Goal: Task Accomplishment & Management: Manage account settings

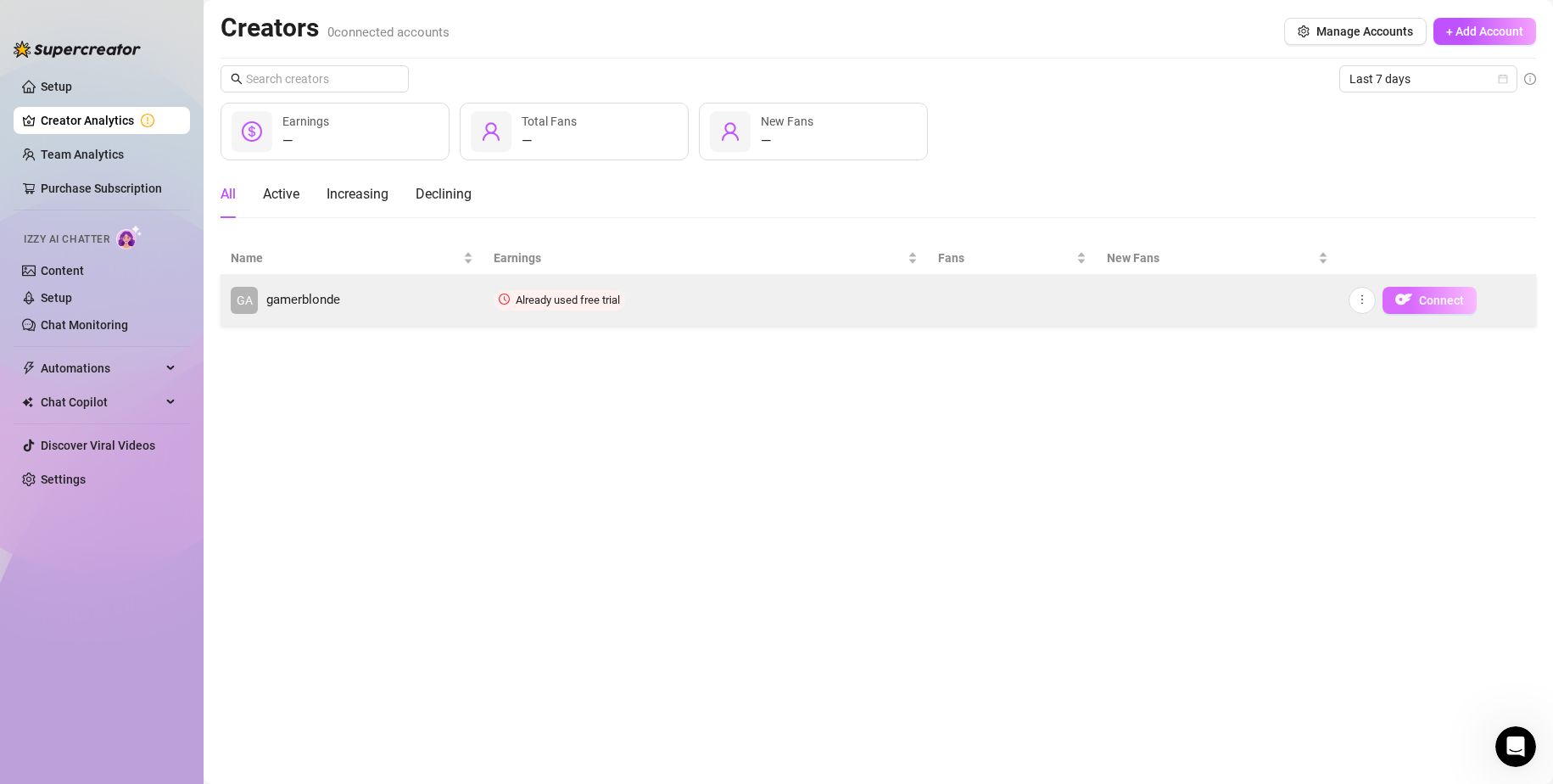
scroll to position [254, 0]
click at [1450, 298] on span "Connect" at bounding box center [1442, 300] width 45 height 14
click at [1400, 301] on img "button" at bounding box center [1404, 299] width 17 height 17
click at [330, 298] on span "gamerblonde" at bounding box center [304, 300] width 74 height 21
click at [1436, 304] on span "Connect" at bounding box center [1442, 300] width 45 height 14
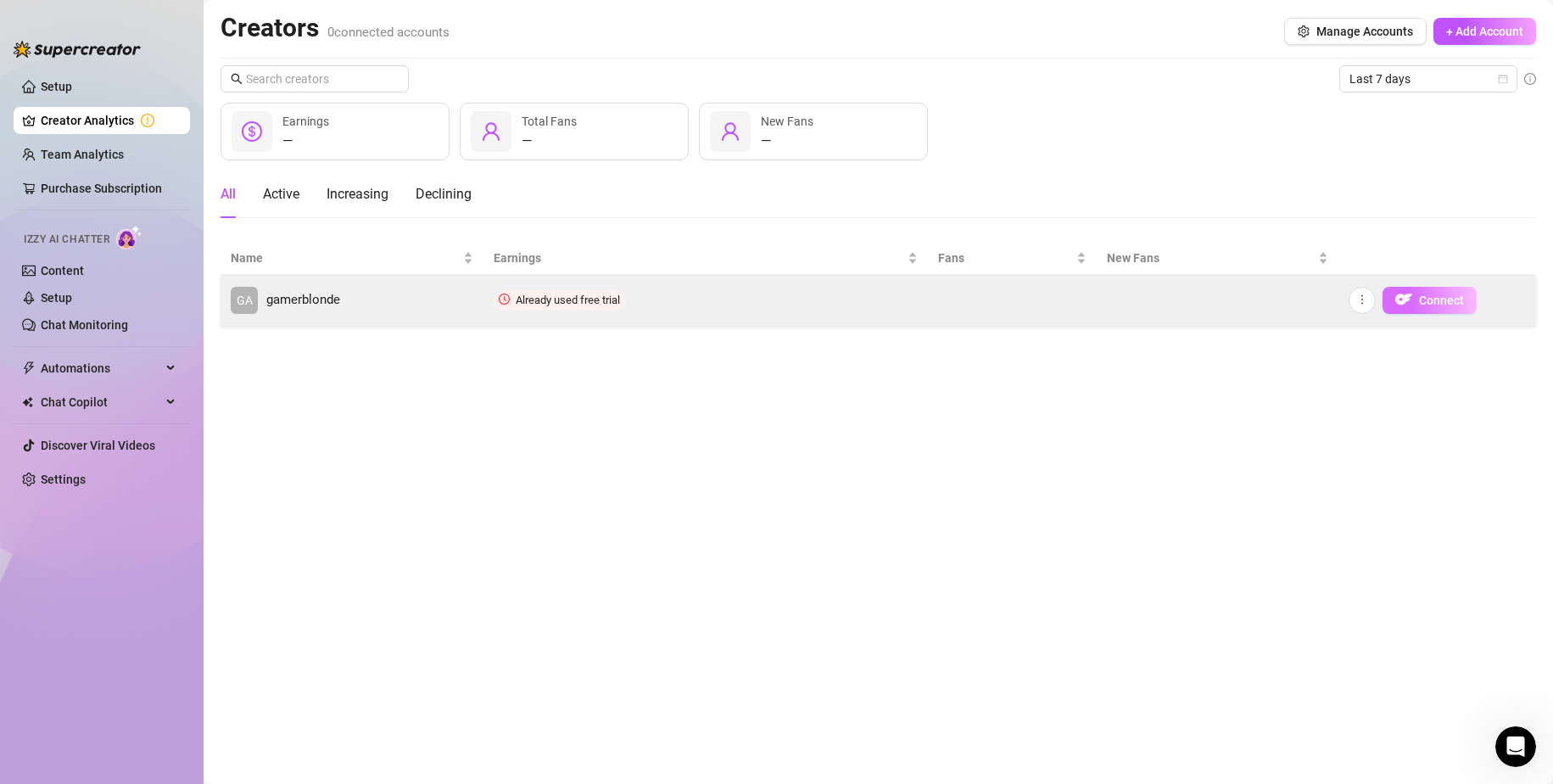
click at [1437, 306] on span "Connect" at bounding box center [1442, 300] width 45 height 14
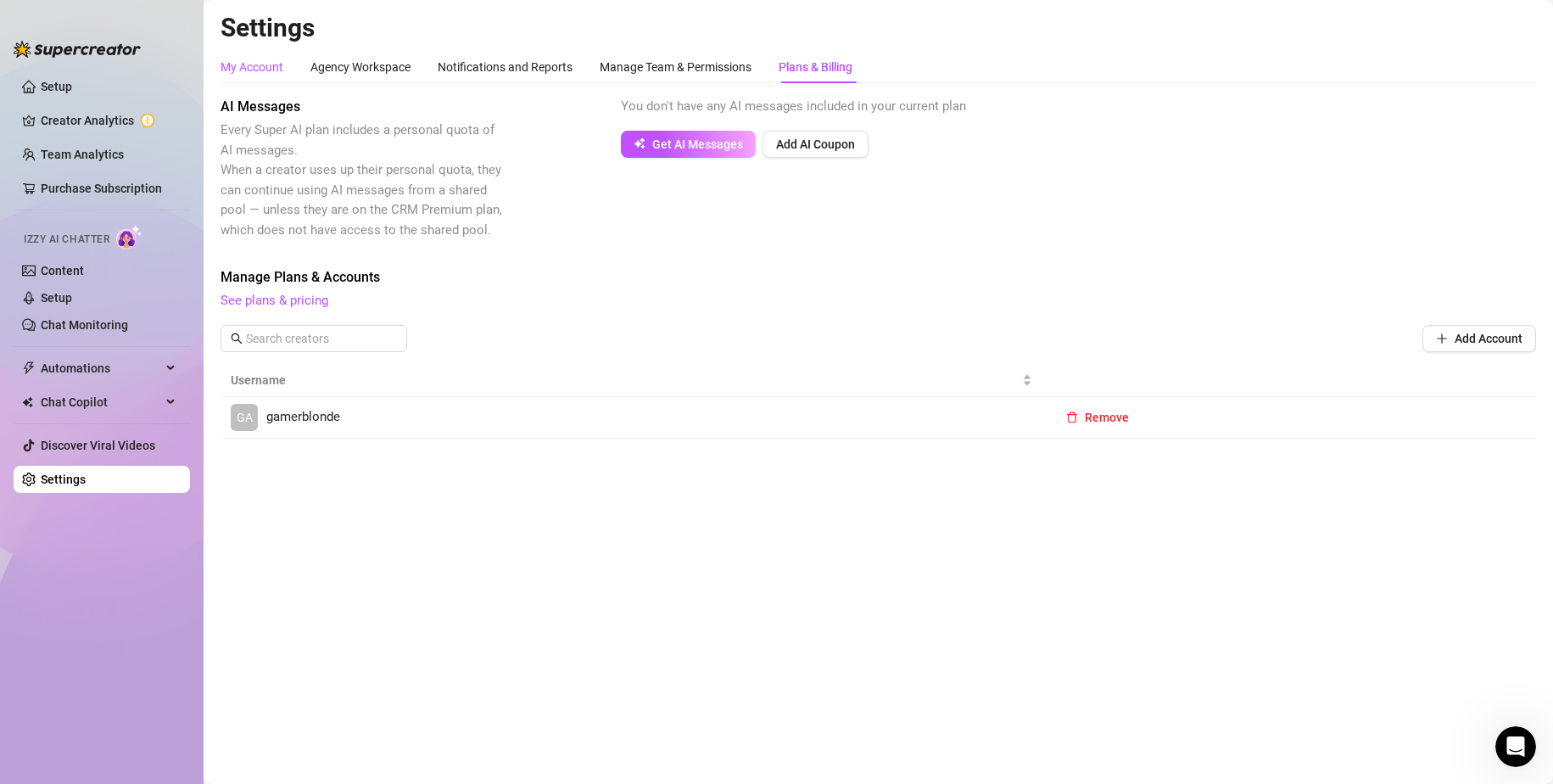
click at [266, 64] on div "My Account" at bounding box center [252, 67] width 63 height 19
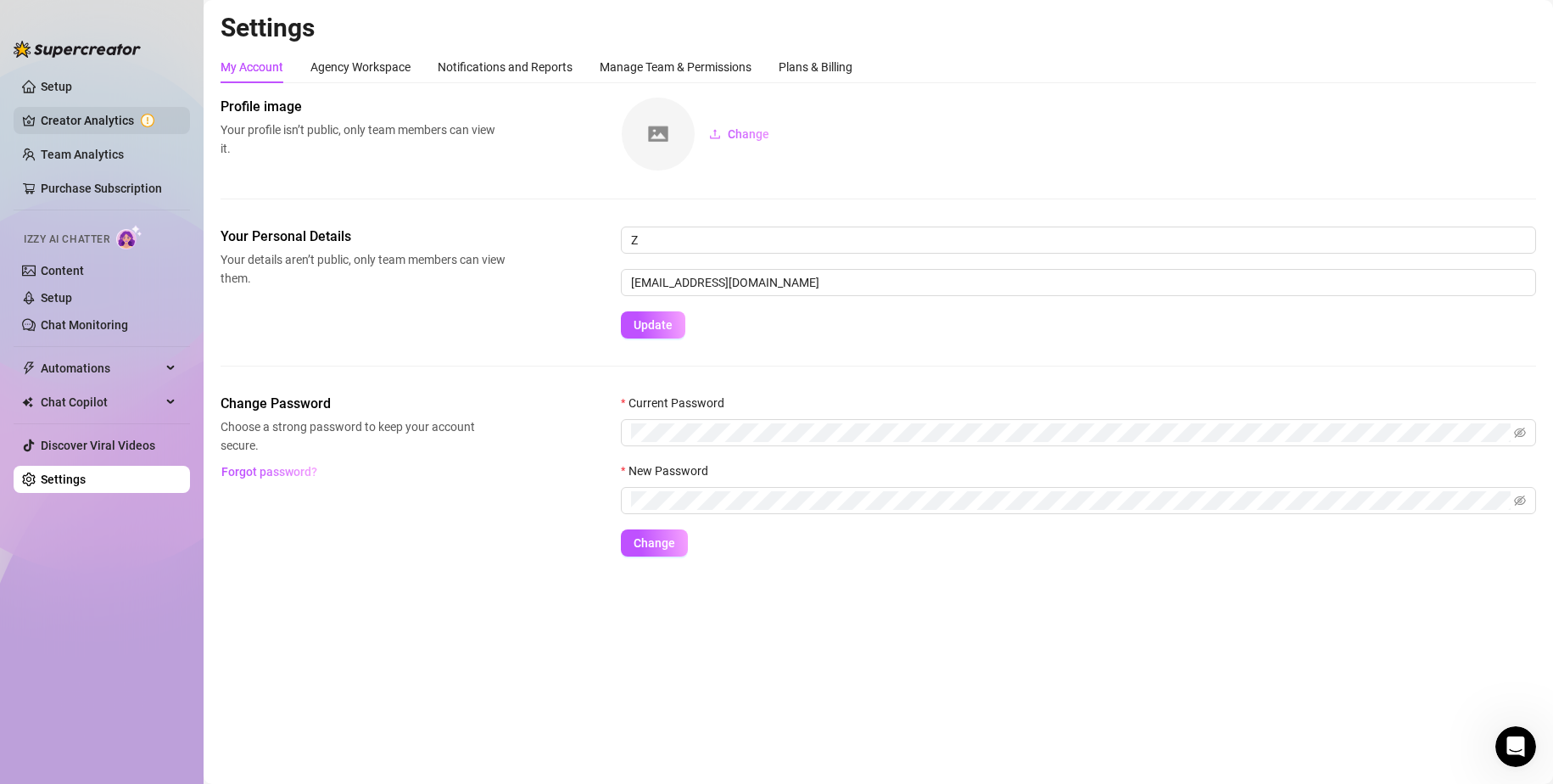
click at [116, 125] on link "Creator Analytics" at bounding box center [108, 120] width 135 height 27
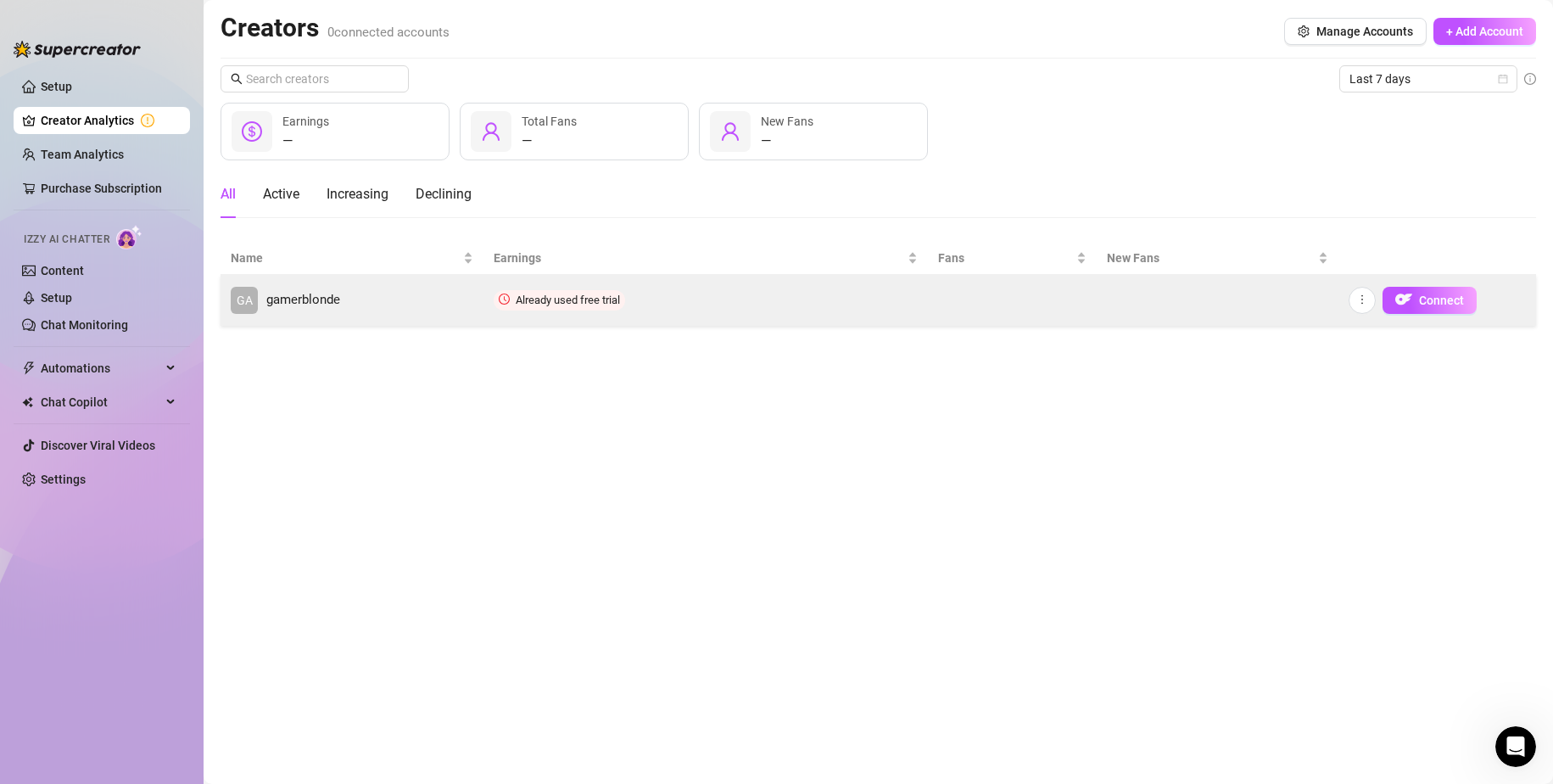
click at [1428, 284] on td "Connect" at bounding box center [1437, 300] width 198 height 51
click at [1432, 293] on span "Connect" at bounding box center [1442, 300] width 45 height 14
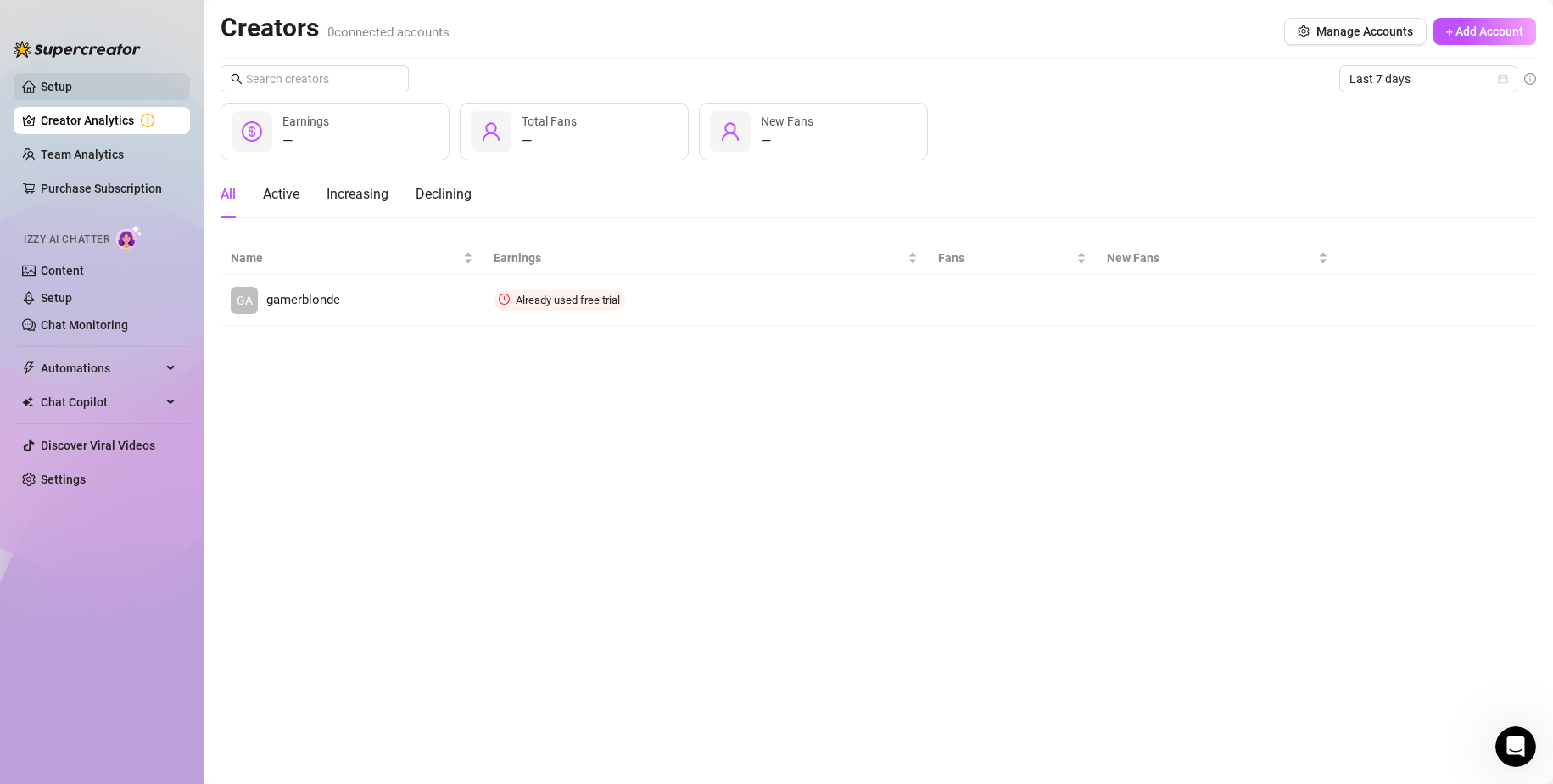
click at [46, 85] on link "Setup" at bounding box center [56, 86] width 31 height 14
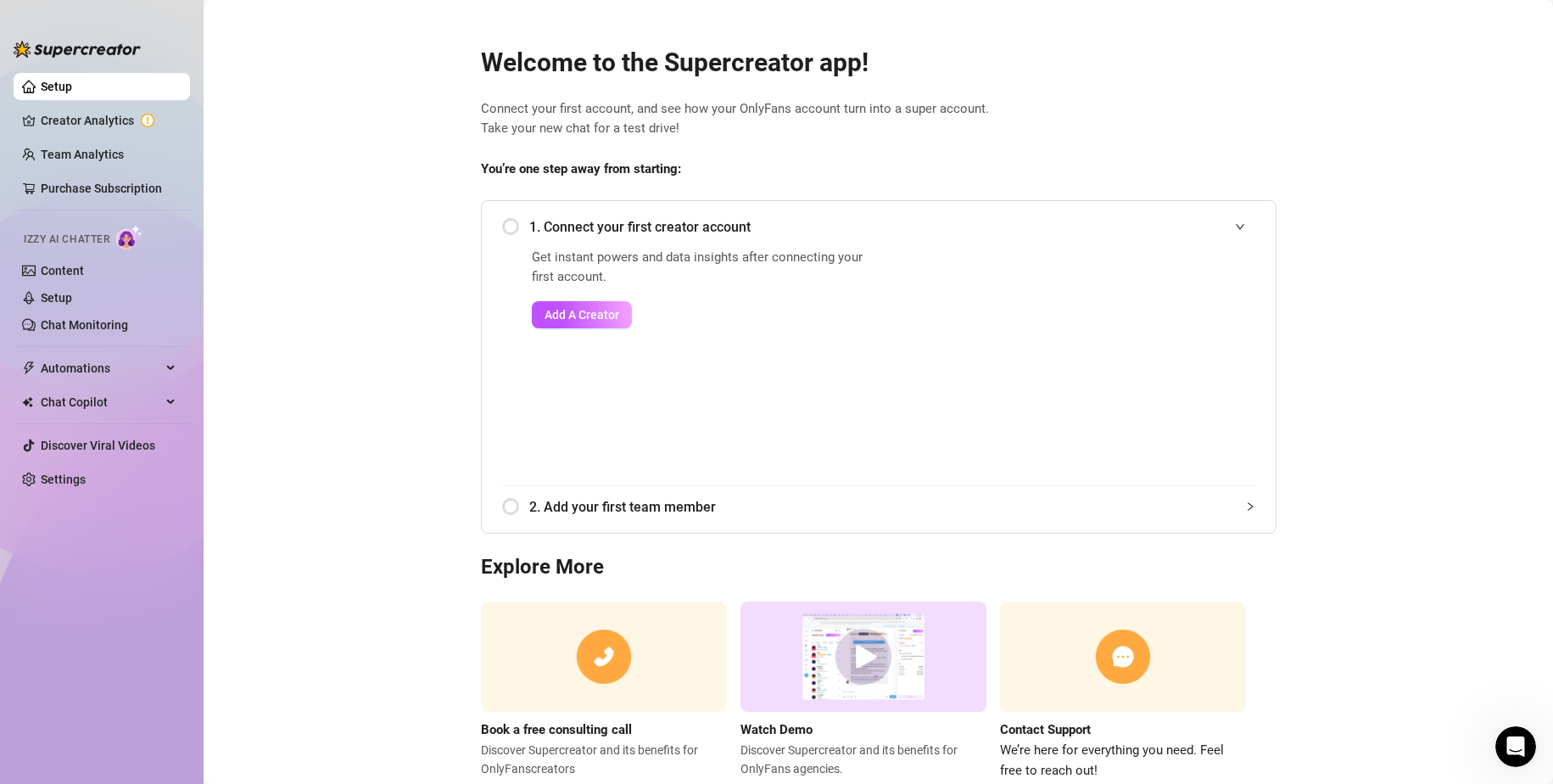
click at [550, 330] on div "Get instant powers and data insights after connecting your first account. Add A…" at bounding box center [703, 366] width 342 height 237
click at [554, 329] on div "Get instant powers and data insights after connecting your first account. Add A…" at bounding box center [703, 366] width 342 height 237
click at [556, 329] on div "Get instant powers and data insights after connecting your first account. Add A…" at bounding box center [703, 366] width 342 height 237
click at [563, 323] on button "Add A Creator" at bounding box center [582, 314] width 100 height 27
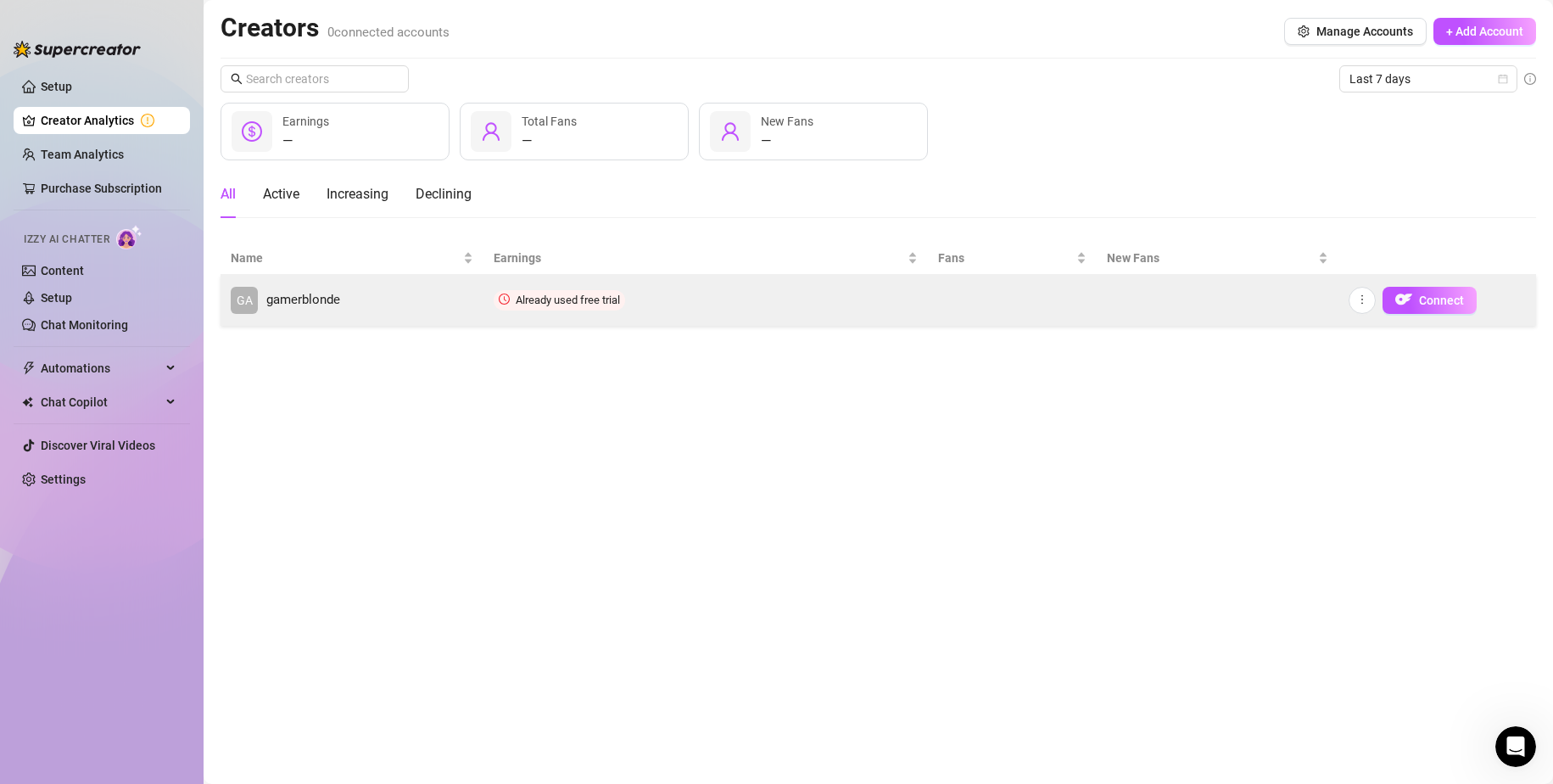
click at [321, 312] on link "GA gamerblonde" at bounding box center [351, 299] width 242 height 27
click at [313, 310] on link "GA gamerblonde" at bounding box center [351, 299] width 242 height 27
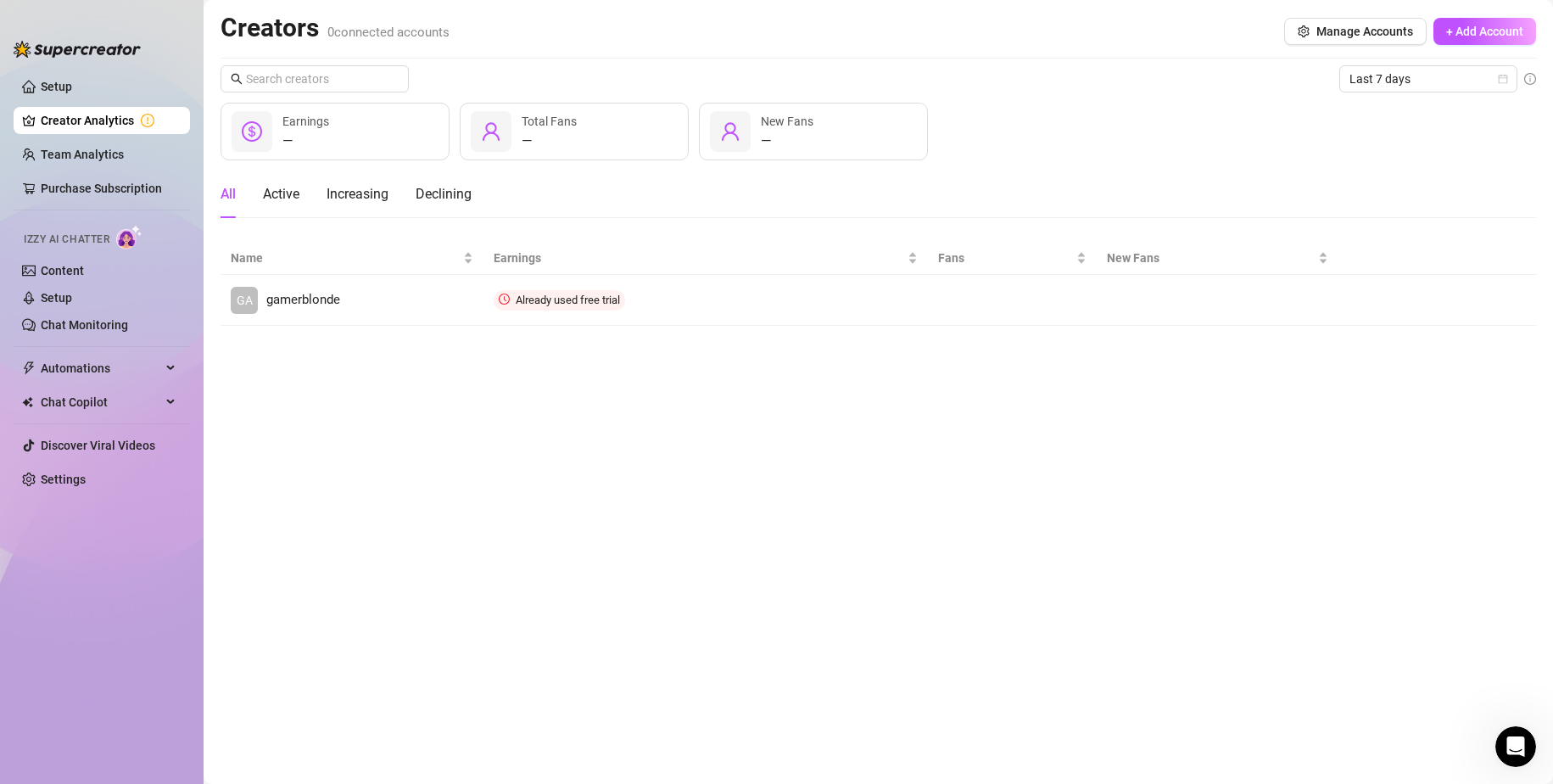
drag, startPoint x: 744, startPoint y: 506, endPoint x: 498, endPoint y: 596, distance: 261.9
click at [744, 506] on main "Creators 0 connected accounts Manage Accounts + Add Account Last 7 days — Earni…" at bounding box center [878, 392] width 1349 height 784
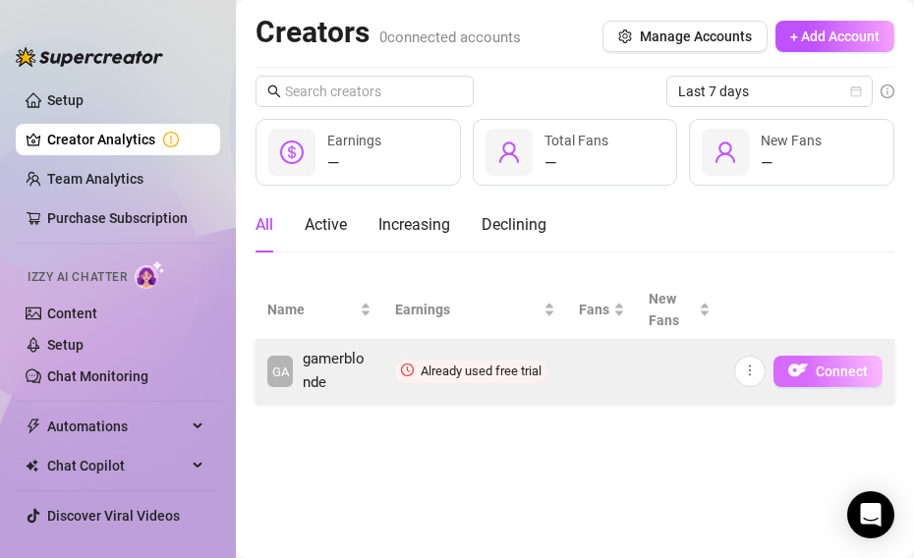
click at [820, 374] on span "Connect" at bounding box center [842, 372] width 52 height 16
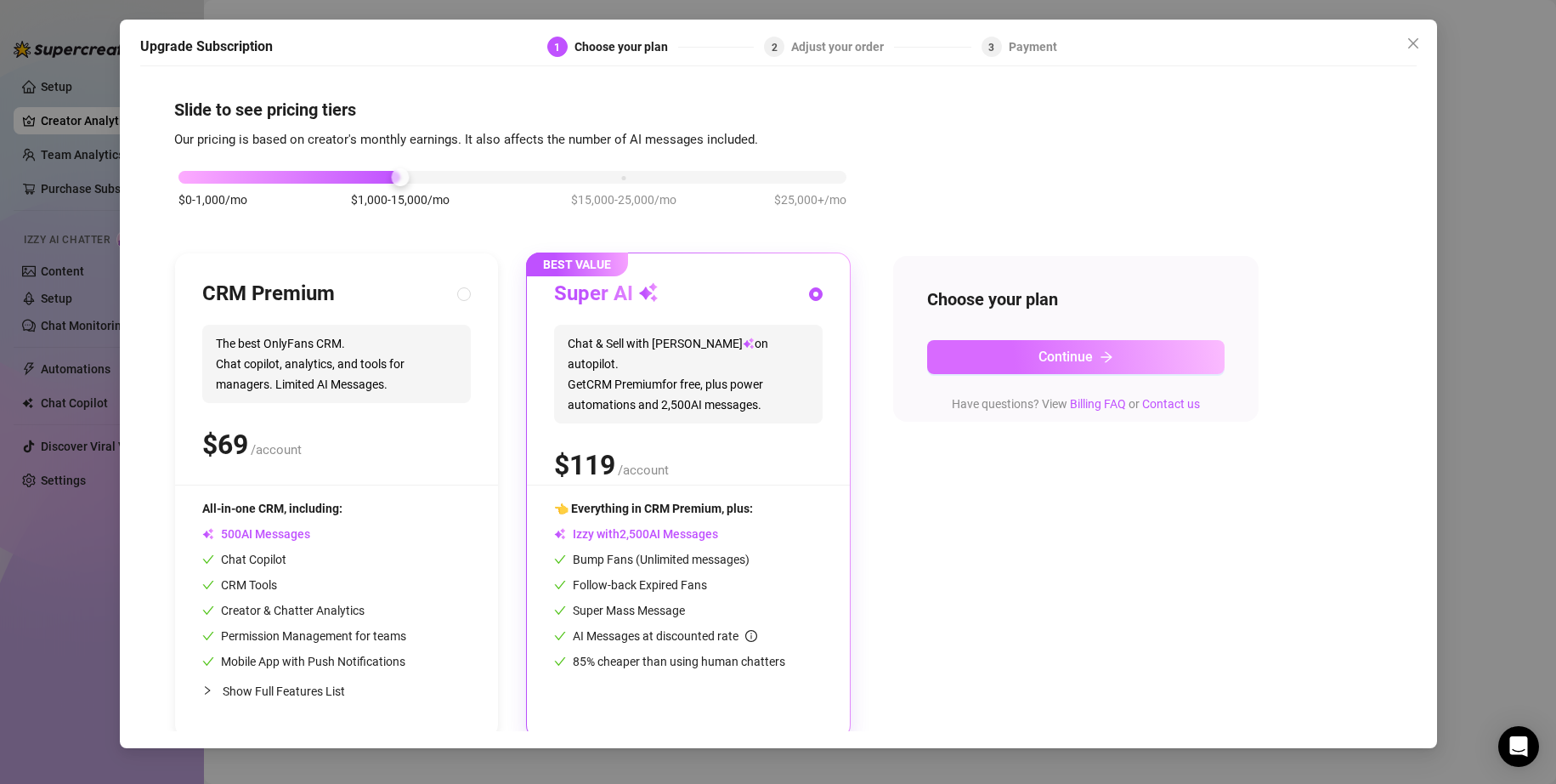
click at [789, 368] on button "Continue" at bounding box center [1076, 356] width 297 height 34
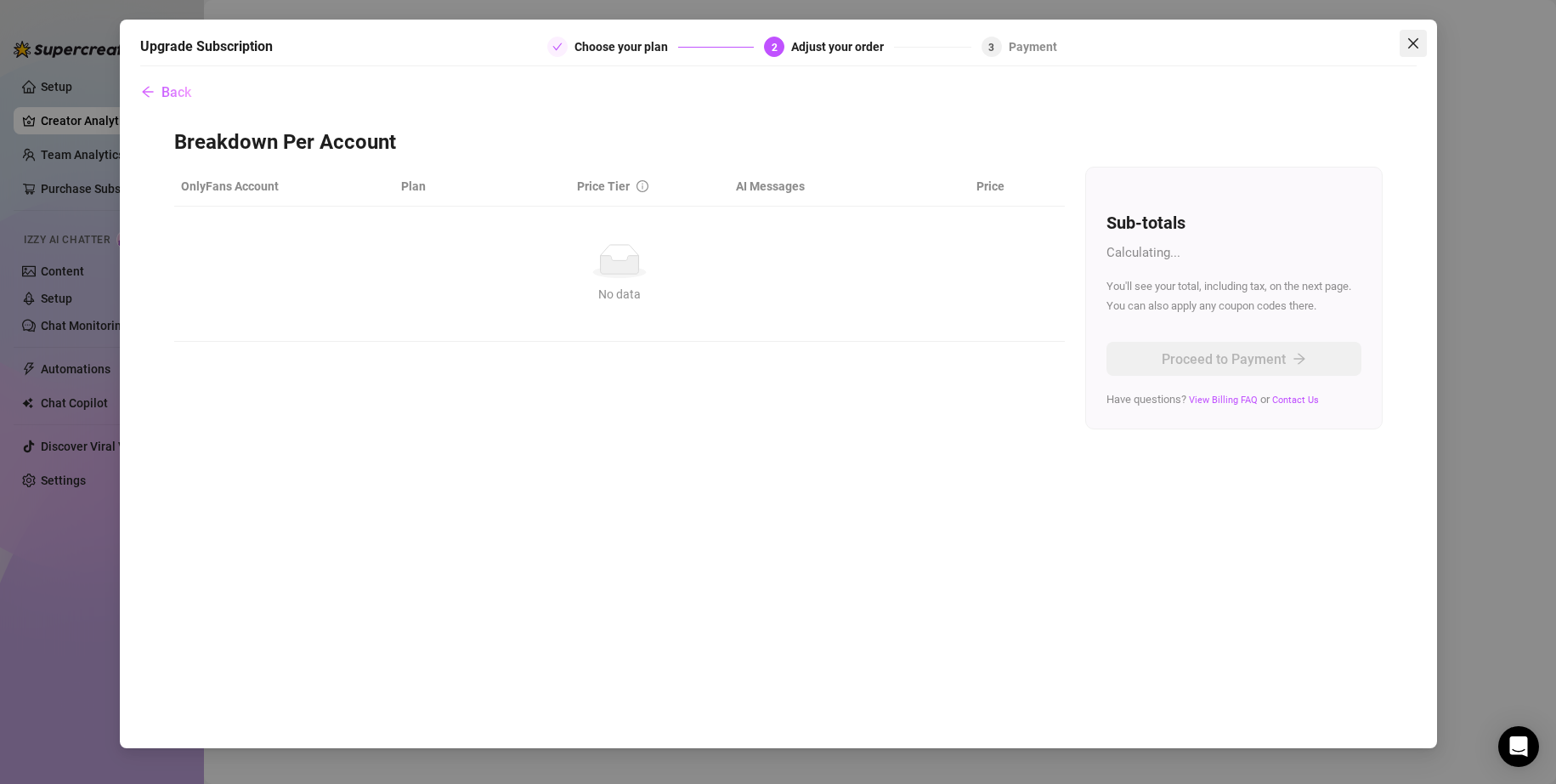
click at [789, 41] on icon "close" at bounding box center [1413, 43] width 10 height 10
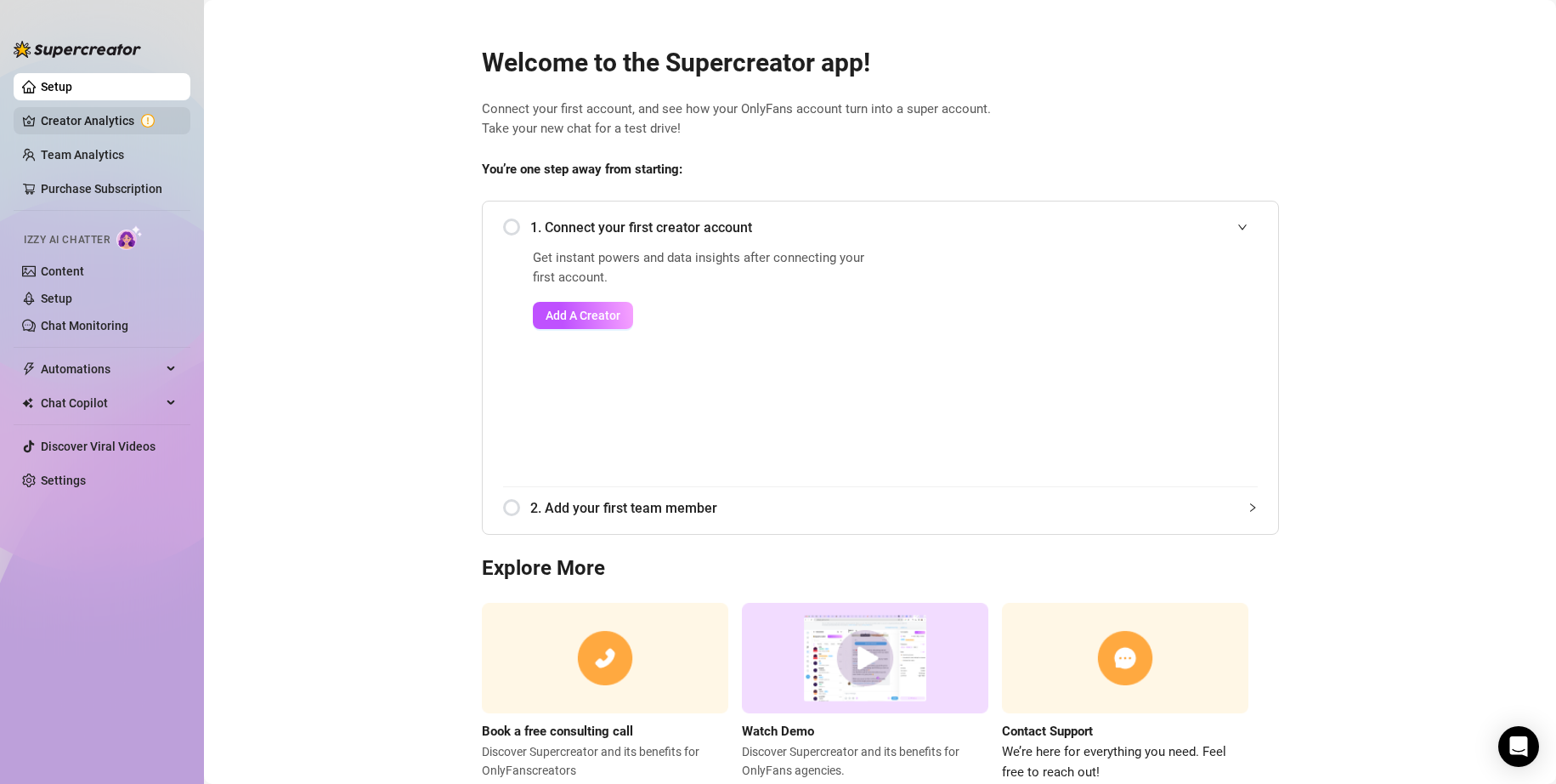
click at [91, 124] on link "Creator Analytics" at bounding box center [108, 120] width 136 height 27
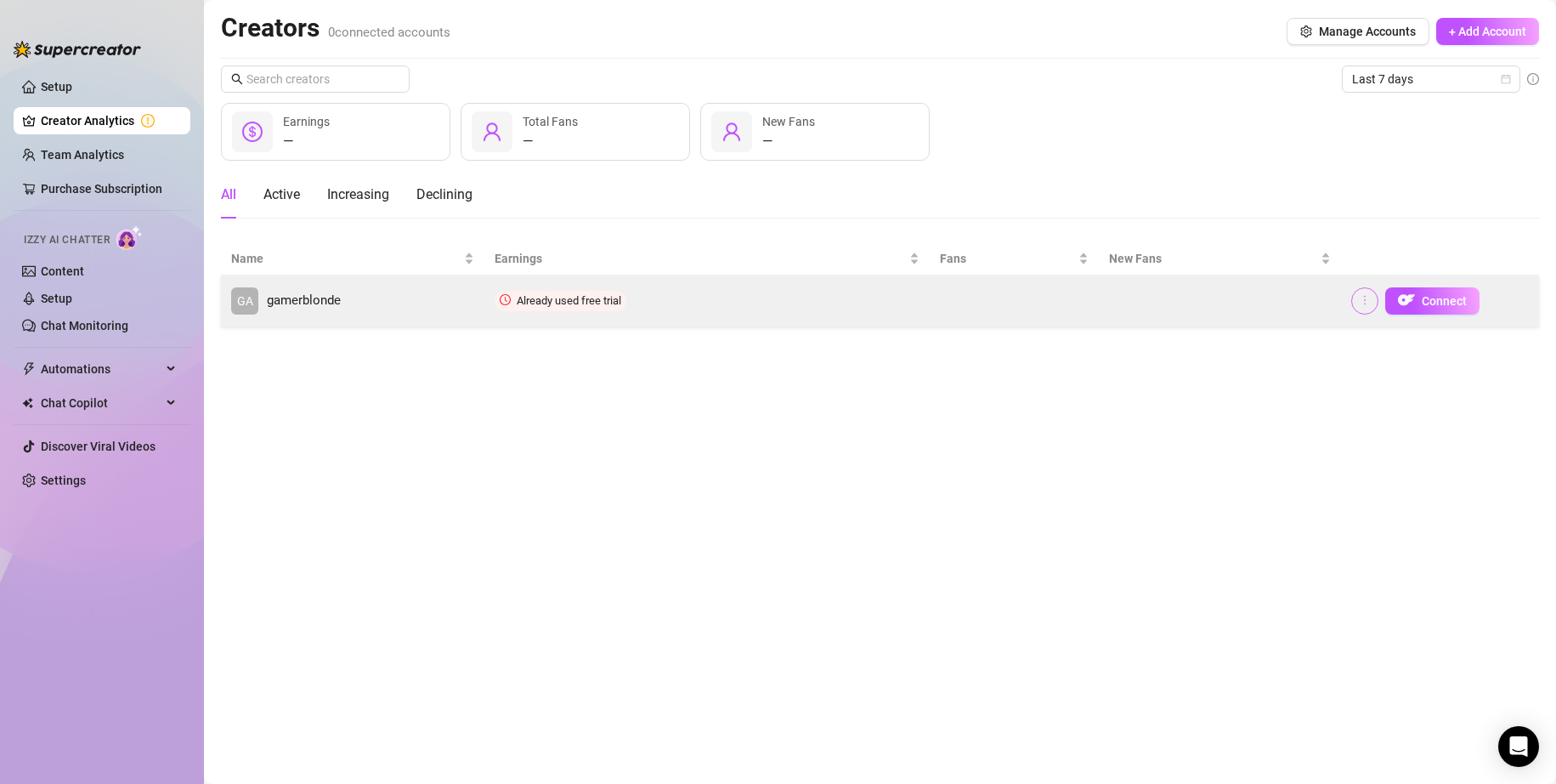
click at [789, 300] on td "Connect" at bounding box center [1440, 301] width 198 height 51
click at [789, 301] on icon "more" at bounding box center [1365, 300] width 12 height 12
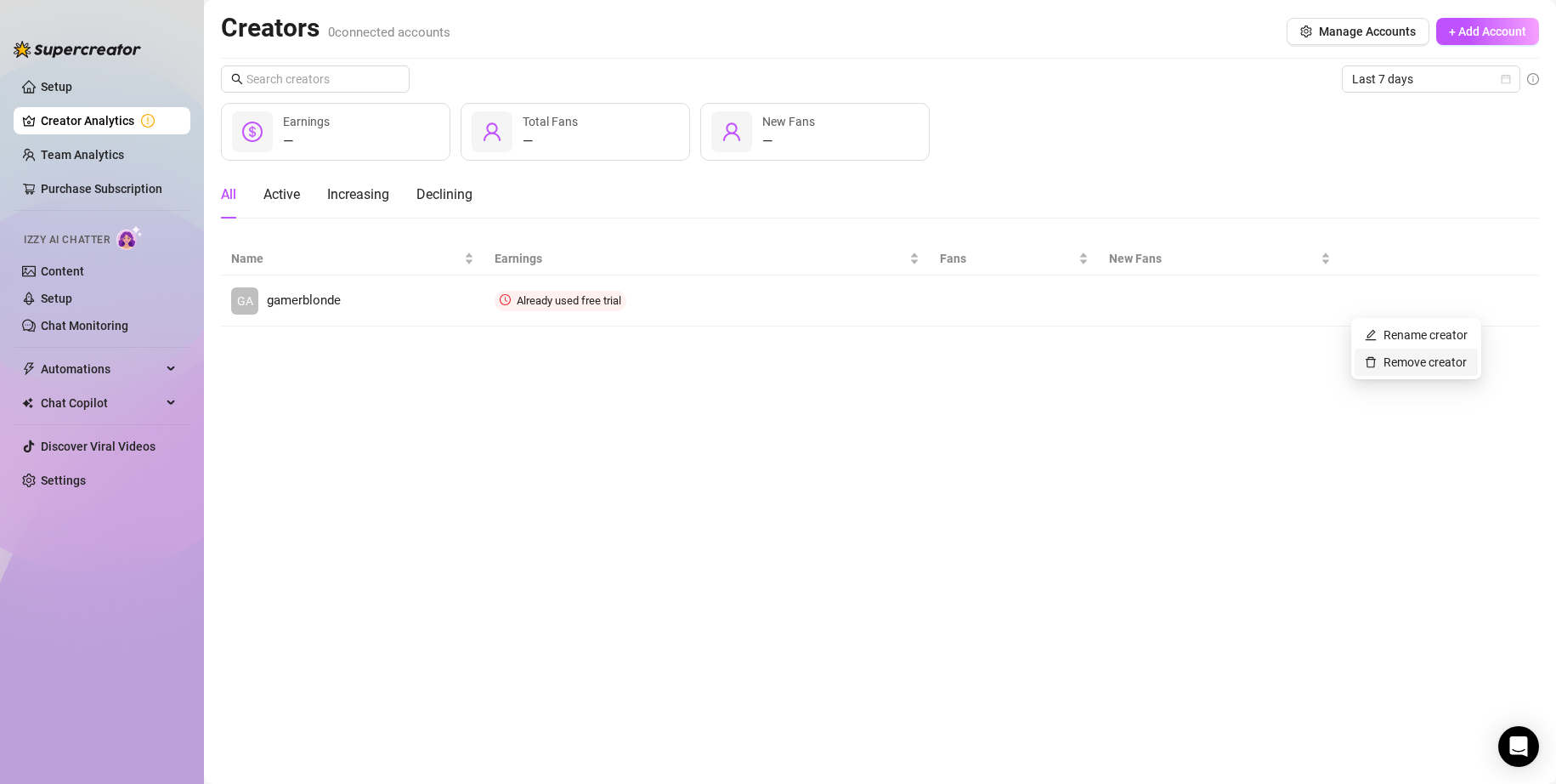
click at [789, 357] on link "Remove creator" at bounding box center [1416, 362] width 102 height 14
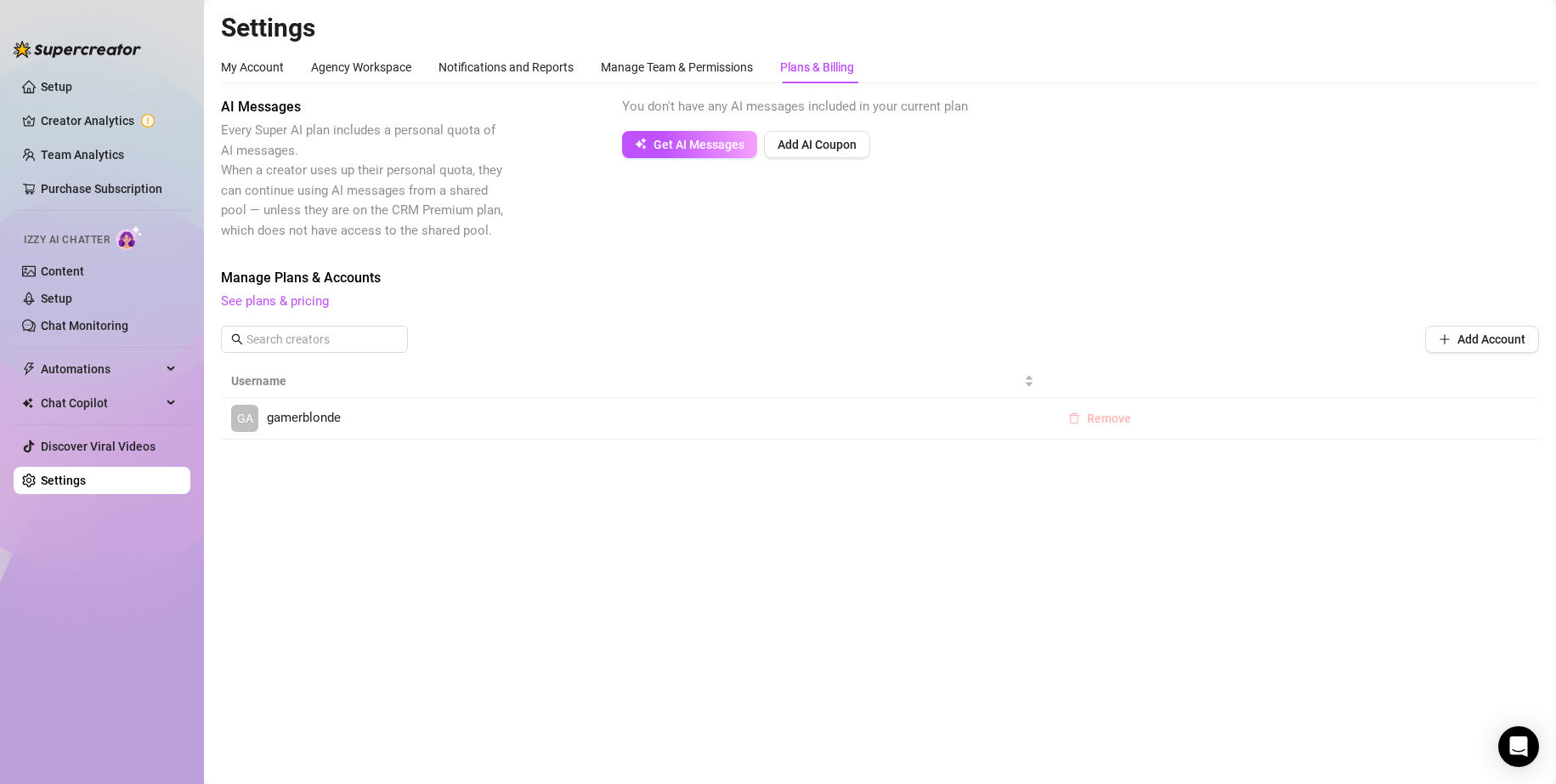
click at [789, 412] on icon "delete" at bounding box center [1075, 418] width 12 height 12
click at [789, 373] on div "Are you sure you want to delete this account? Cancel OK" at bounding box center [1100, 361] width 278 height 67
click at [789, 372] on span "OK" at bounding box center [1214, 374] width 16 height 14
click at [112, 112] on link "Creator Analytics" at bounding box center [108, 120] width 136 height 27
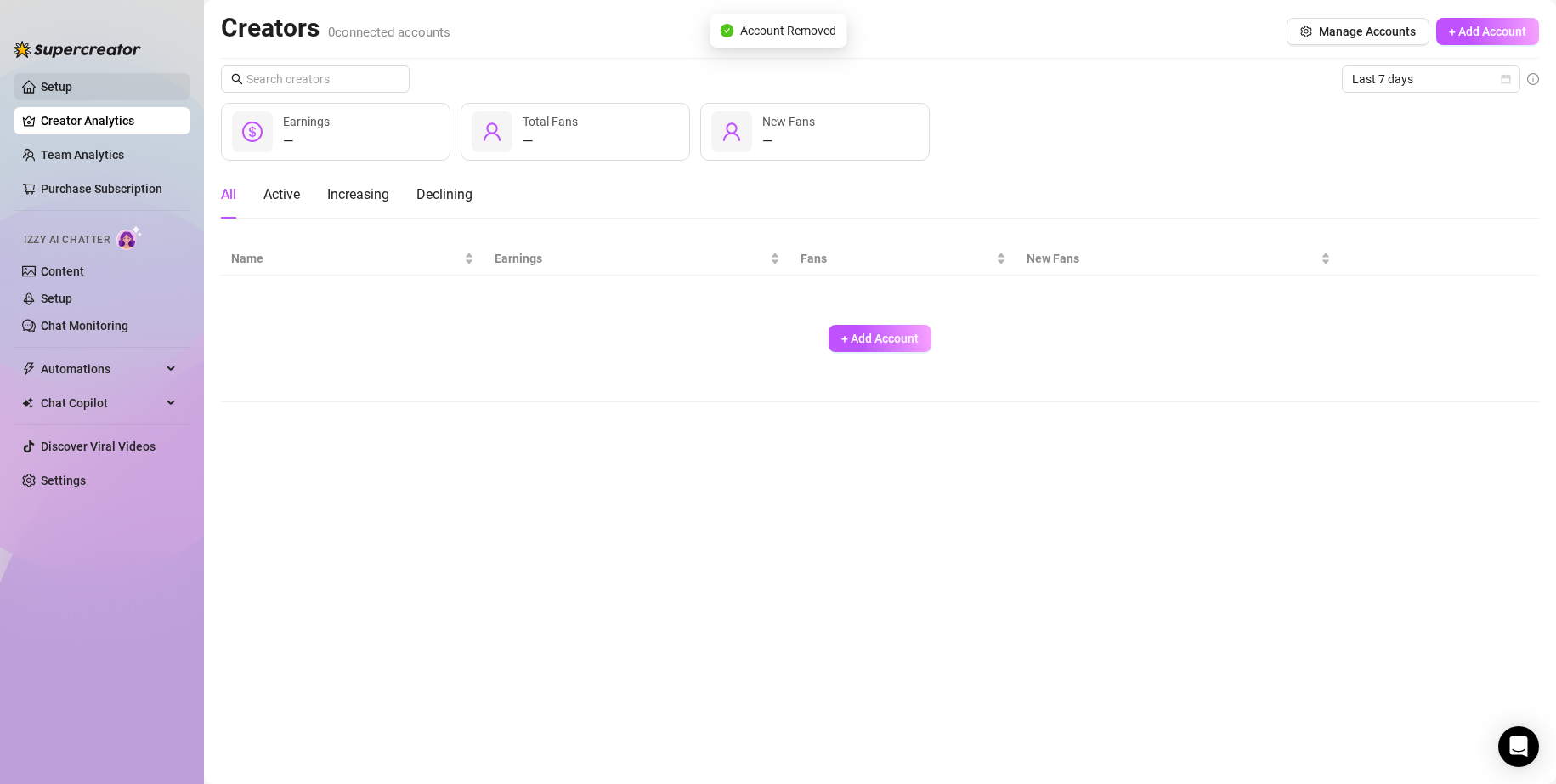
click at [73, 92] on link "Setup" at bounding box center [56, 86] width 31 height 14
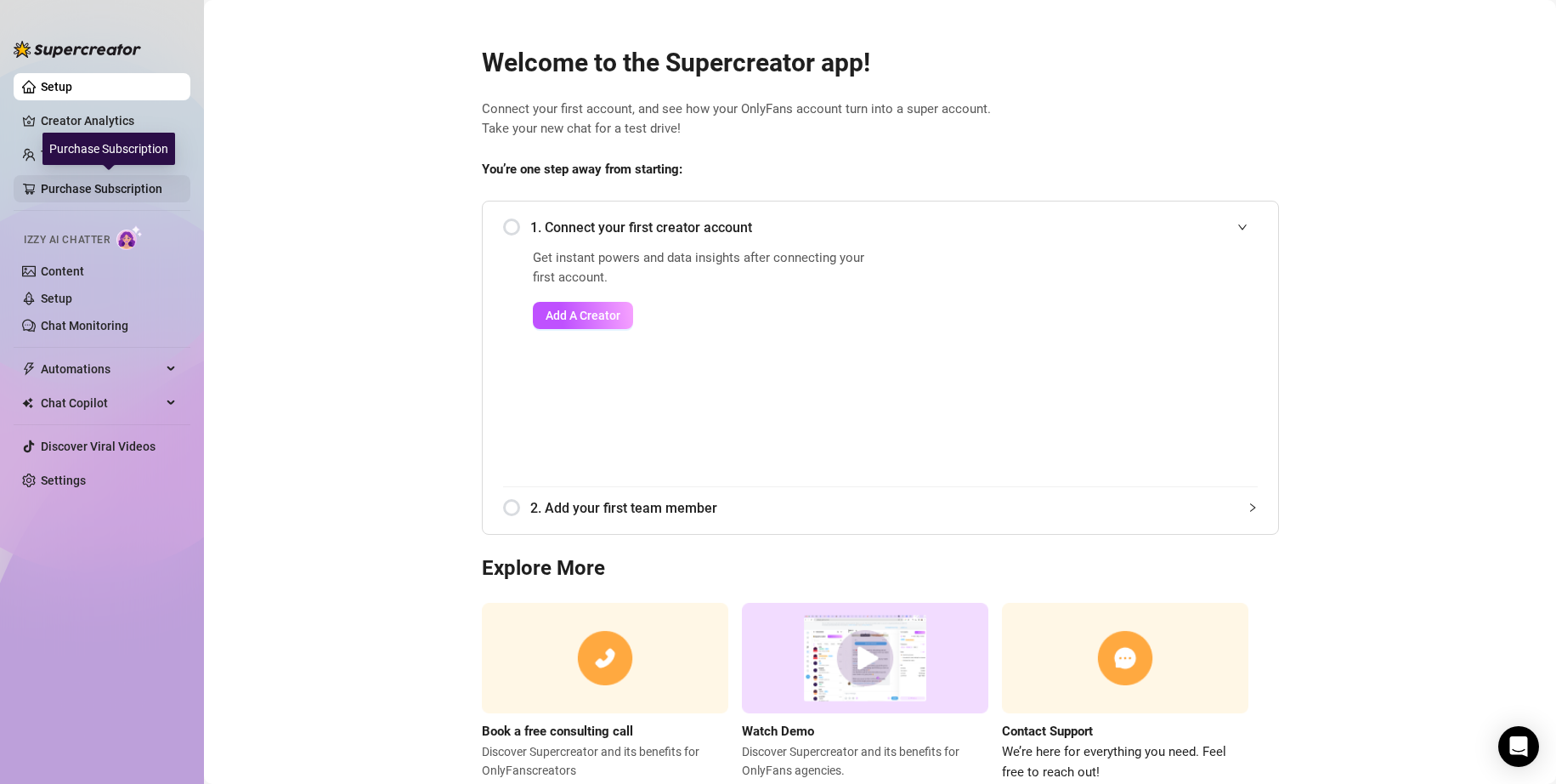
click at [88, 197] on link "Purchase Subscription" at bounding box center [108, 188] width 136 height 27
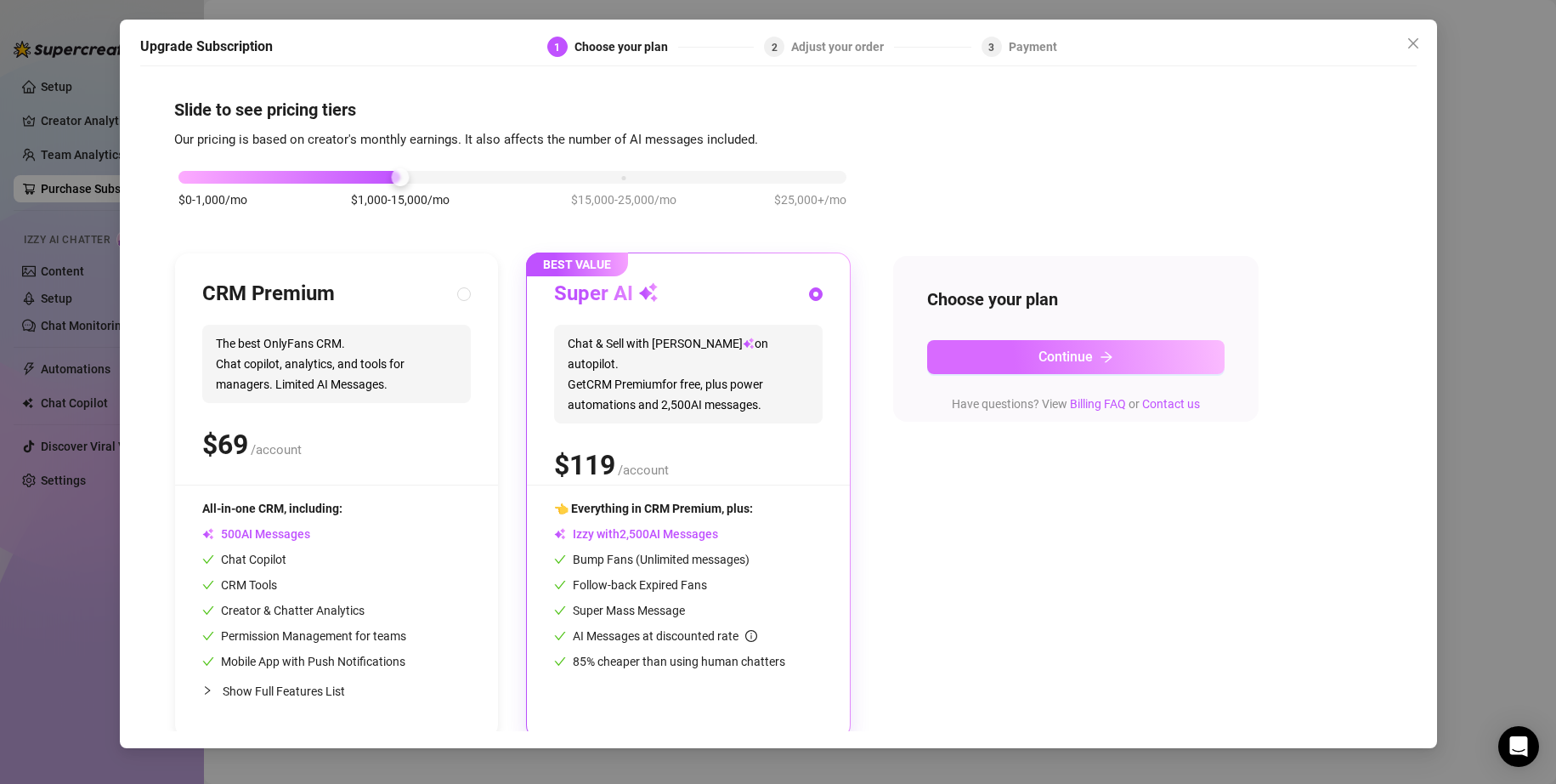
click at [789, 341] on button "Continue" at bounding box center [1076, 356] width 297 height 34
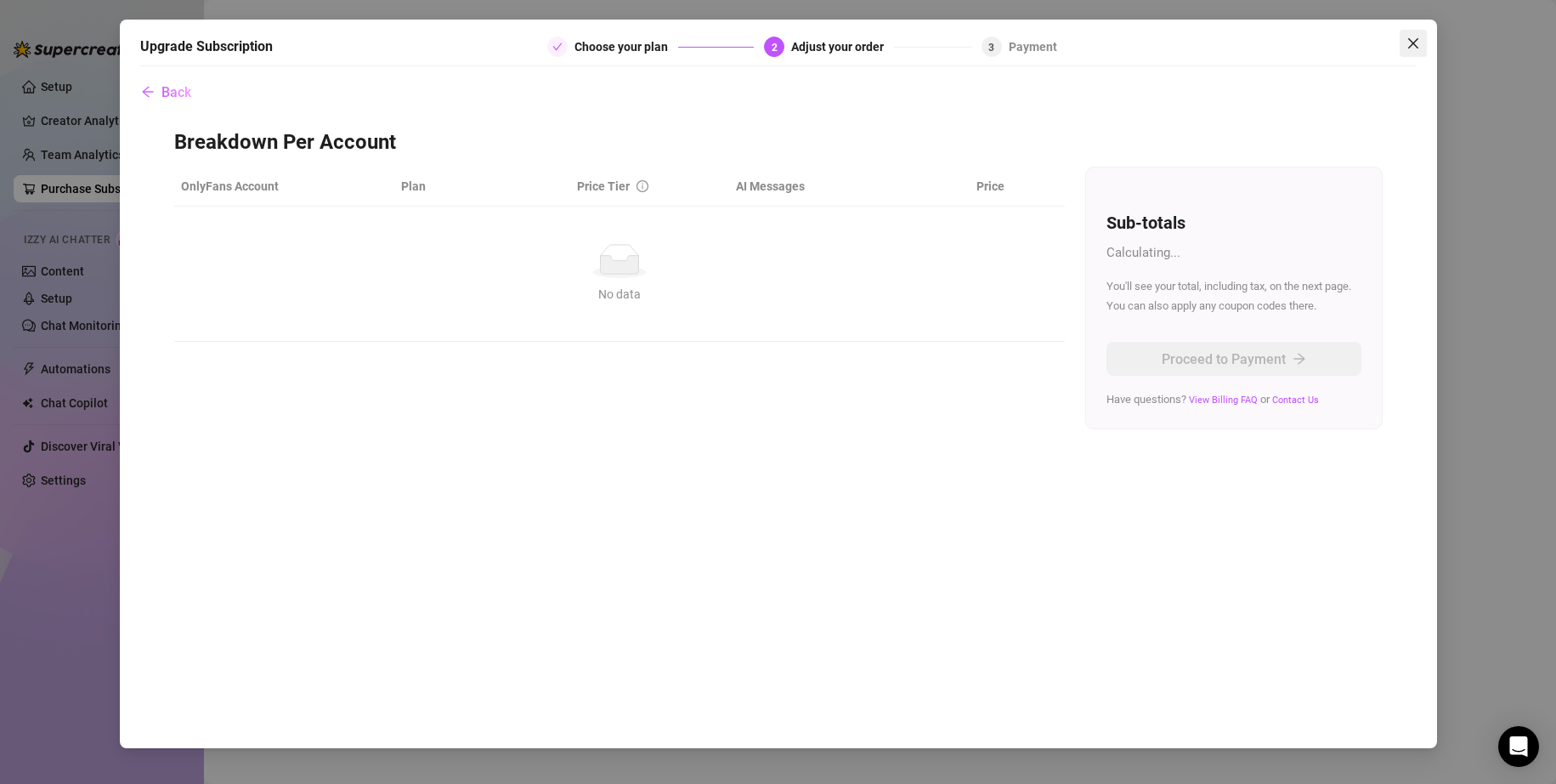
click at [789, 42] on icon "close" at bounding box center [1413, 43] width 10 height 10
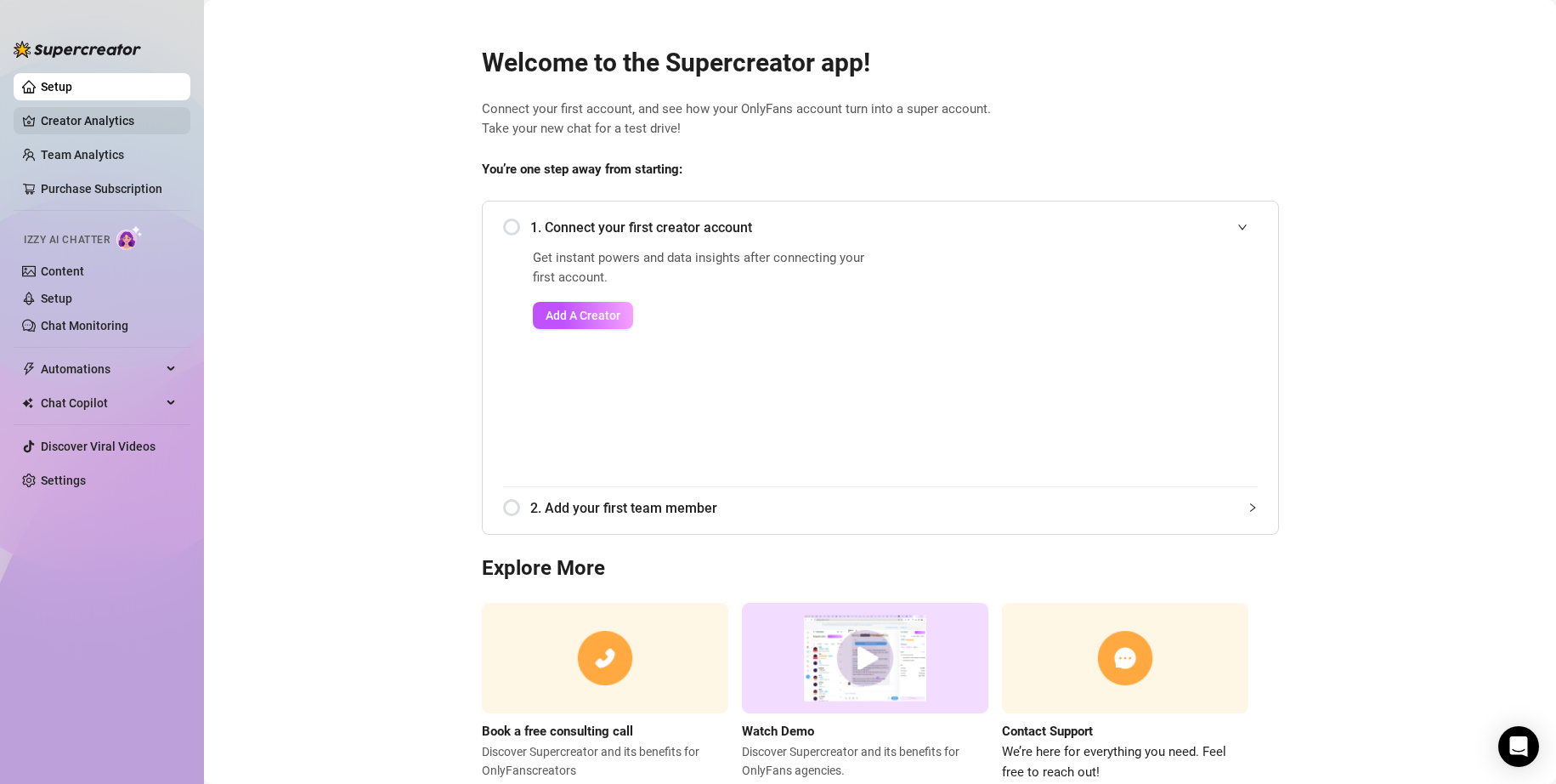
click at [93, 118] on link "Creator Analytics" at bounding box center [108, 120] width 136 height 27
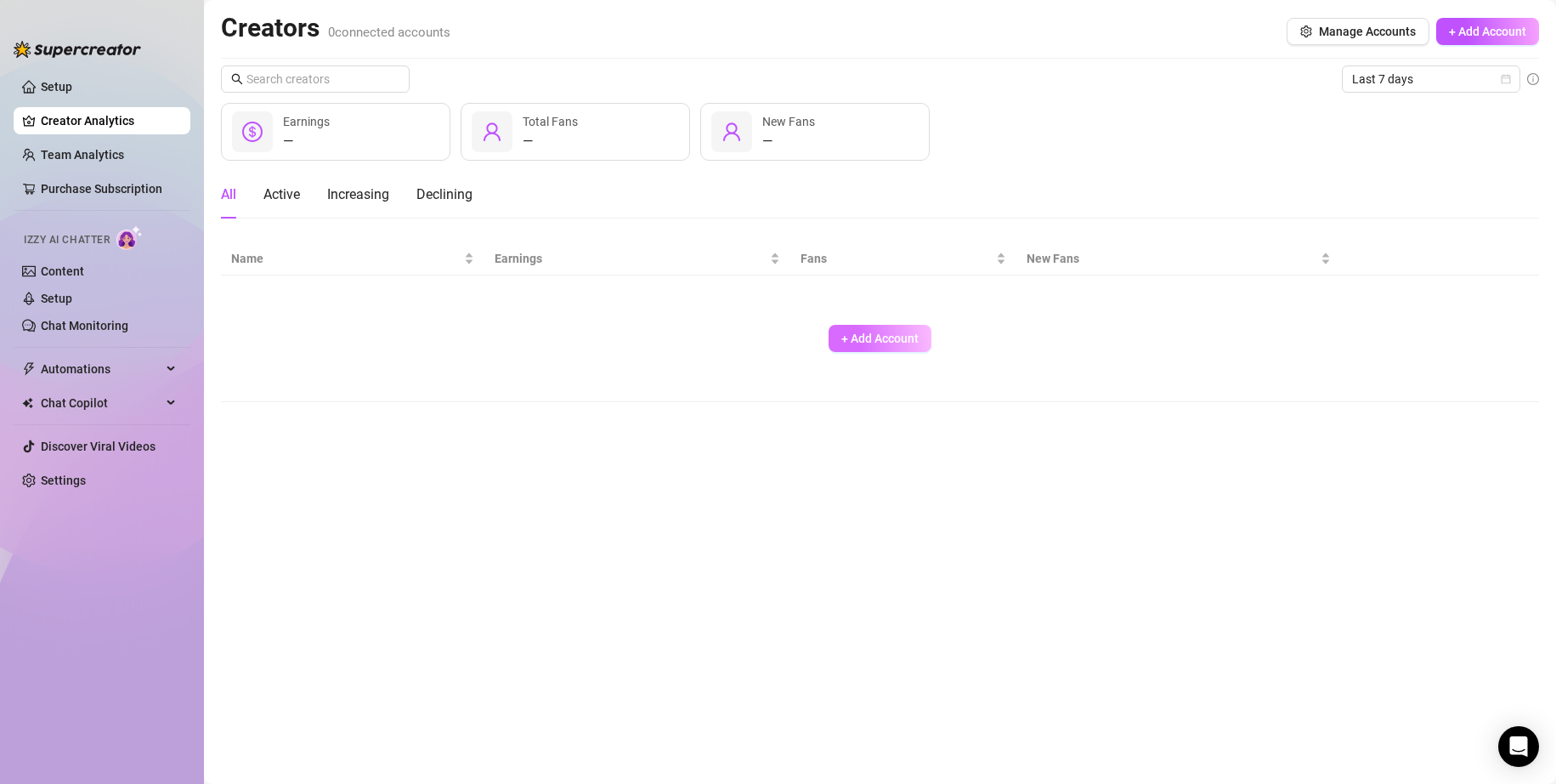
click at [789, 339] on span "+ Add Account" at bounding box center [879, 338] width 77 height 14
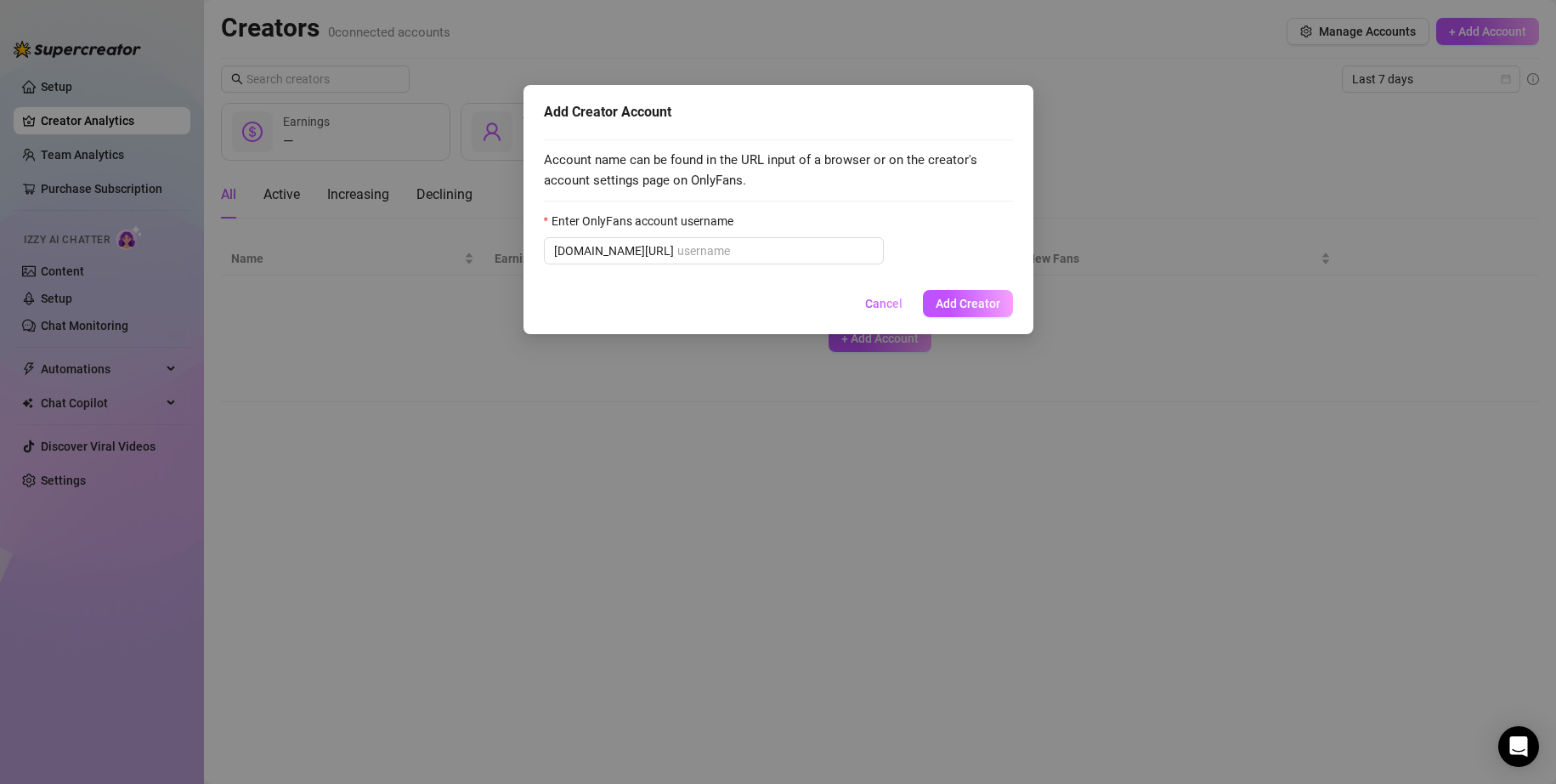
click at [789, 185] on div "Add Creator Account Account name can be found in the URL input of a browser or …" at bounding box center [778, 392] width 1556 height 784
